Goal: Navigation & Orientation: Find specific page/section

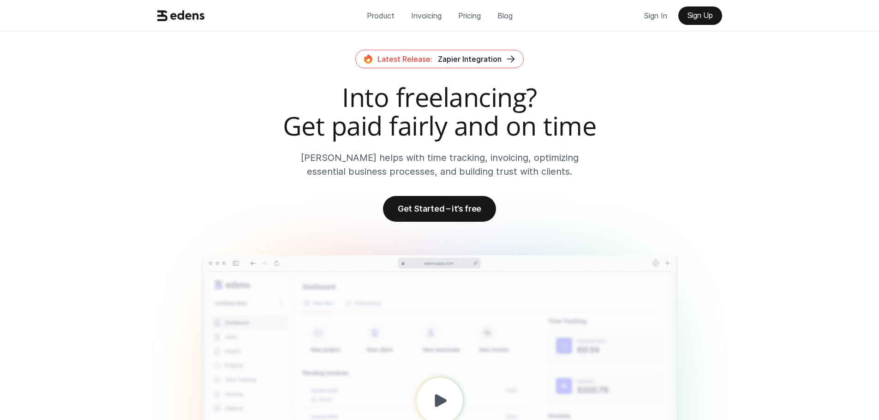
click at [189, 14] on use at bounding box center [180, 15] width 47 height 11
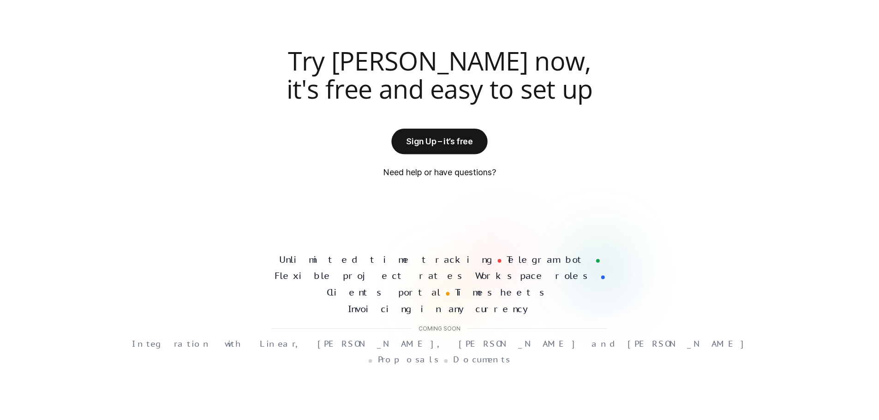
scroll to position [2358, 0]
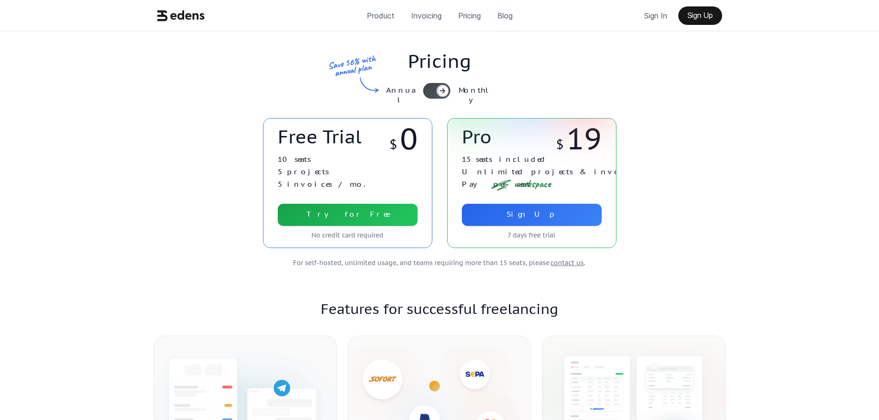
click at [500, 19] on p "Blog" at bounding box center [504, 16] width 15 height 14
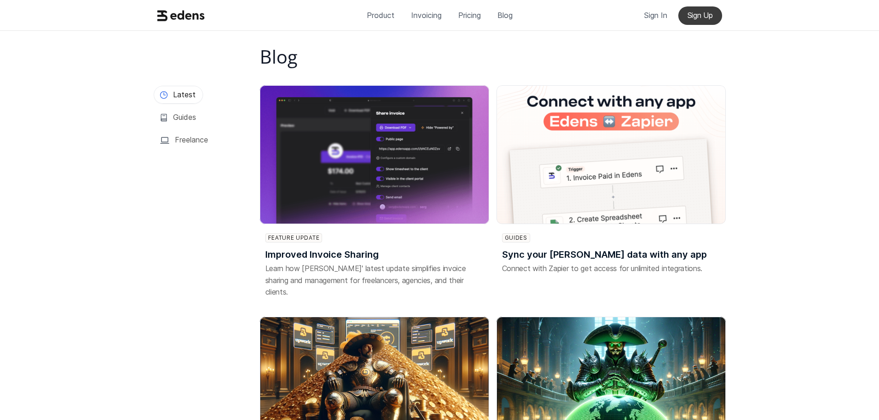
click at [698, 16] on p "Sign Up" at bounding box center [700, 15] width 25 height 9
click at [657, 13] on p "Sign In" at bounding box center [655, 15] width 23 height 14
